Goal: Use online tool/utility: Utilize a website feature to perform a specific function

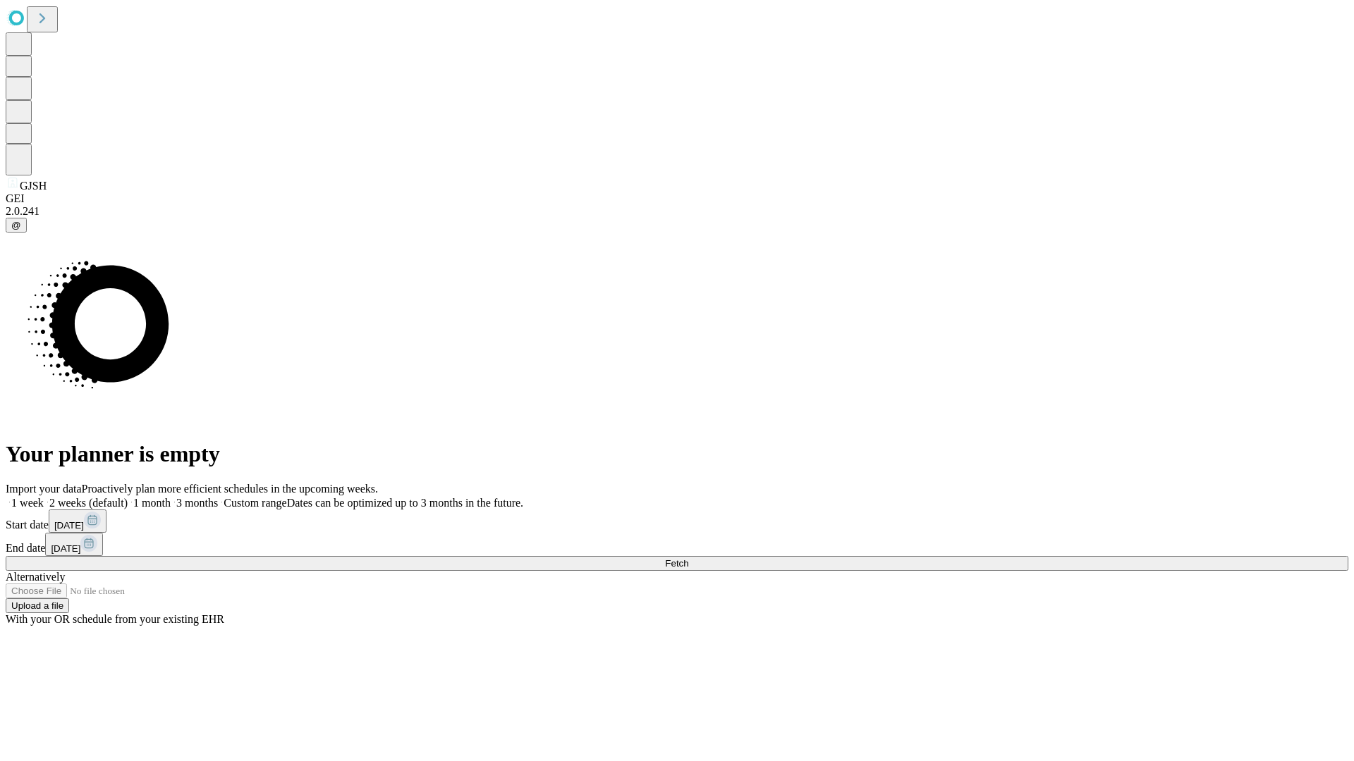
click at [688, 558] on span "Fetch" at bounding box center [676, 563] width 23 height 11
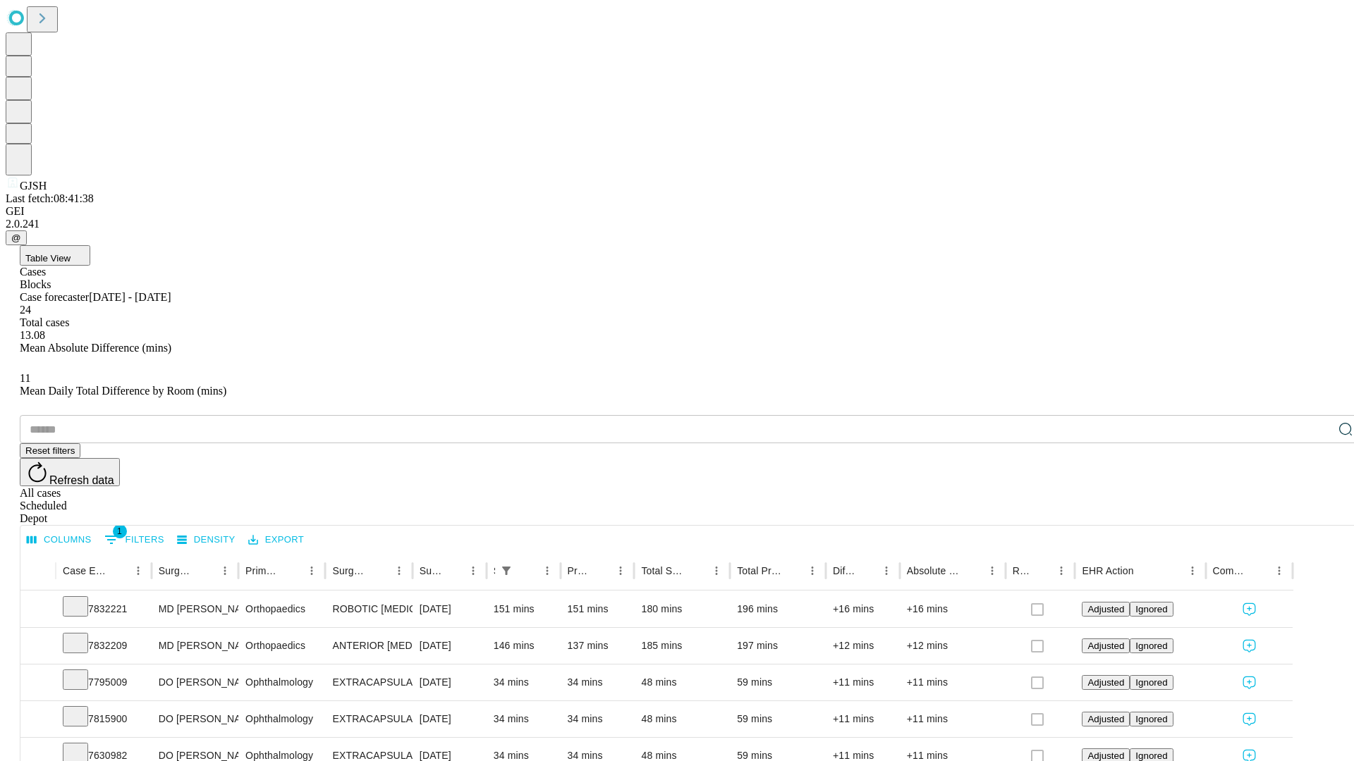
click at [71, 253] on span "Table View" at bounding box center [47, 258] width 45 height 11
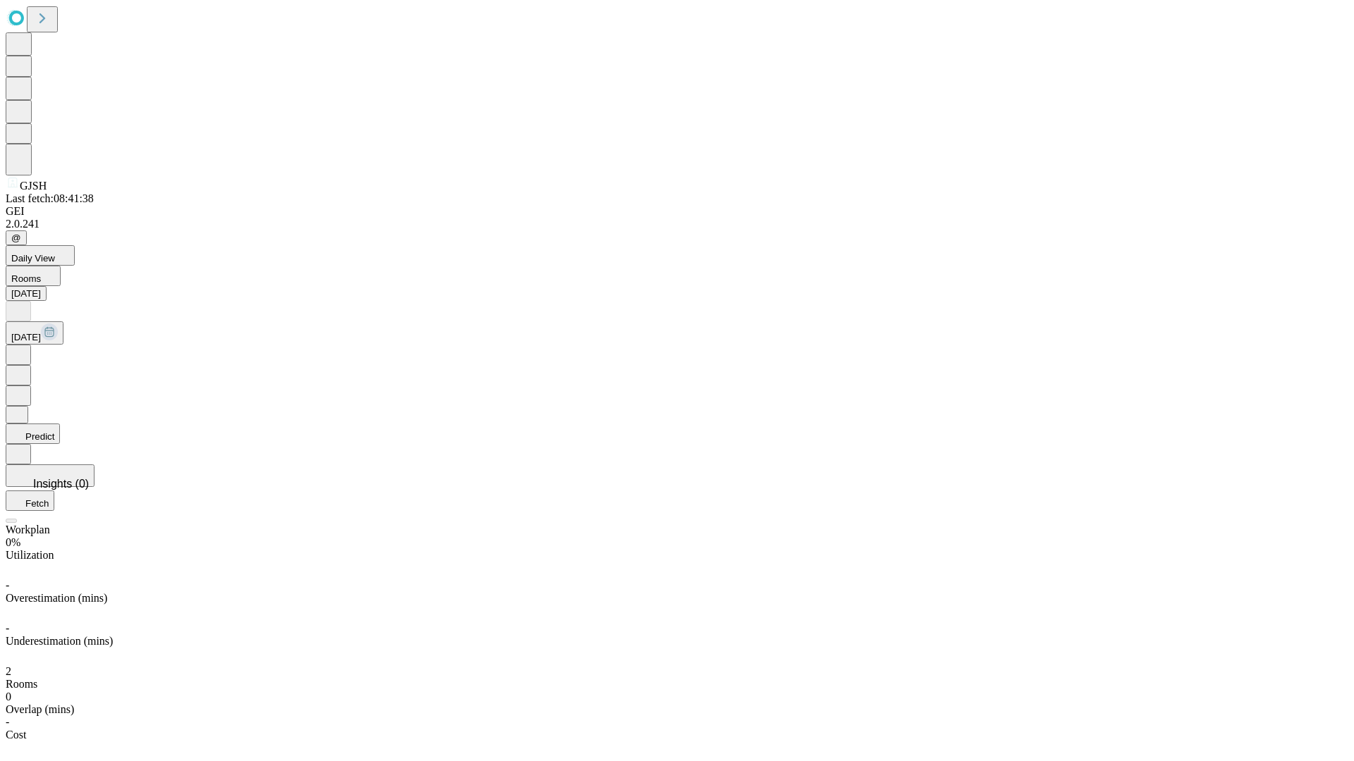
click at [60, 424] on button "Predict" at bounding box center [33, 434] width 54 height 20
